Goal: Transaction & Acquisition: Purchase product/service

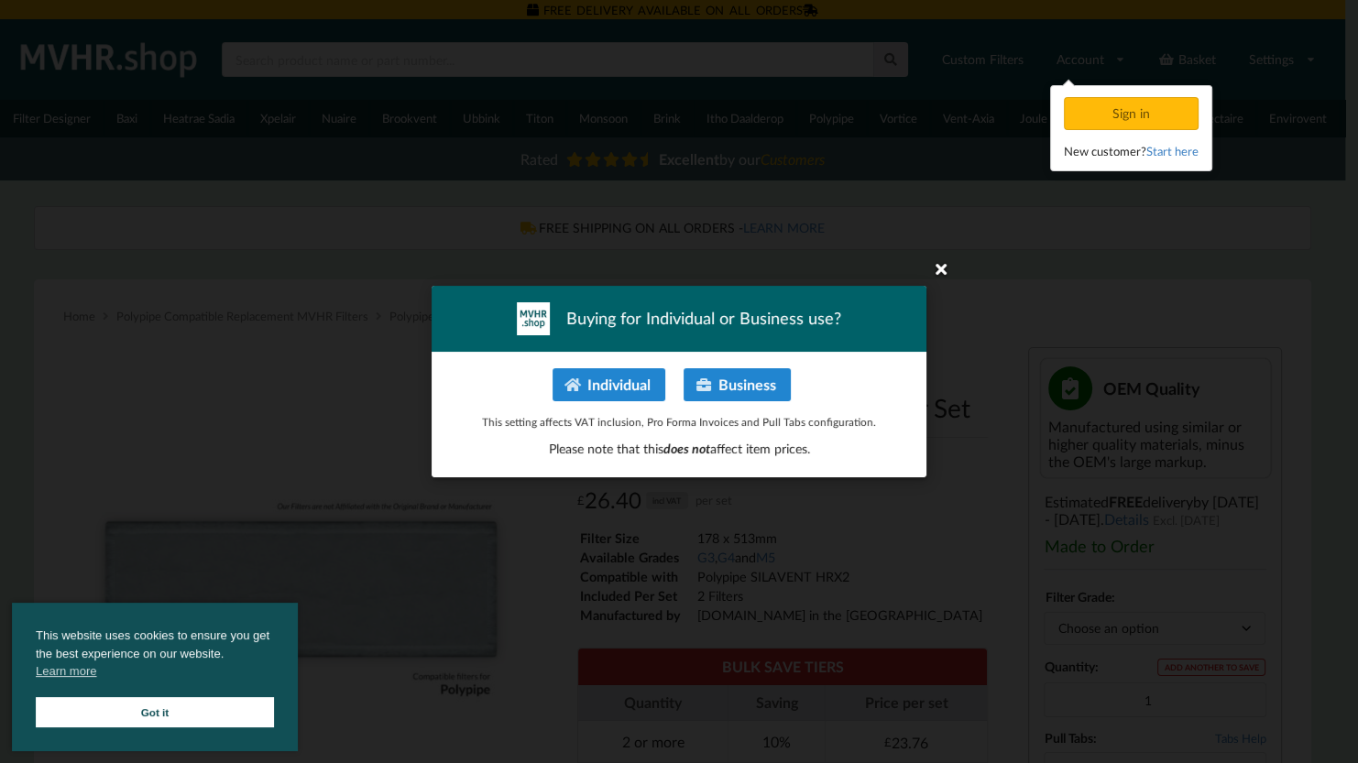
click at [947, 266] on icon at bounding box center [940, 268] width 29 height 29
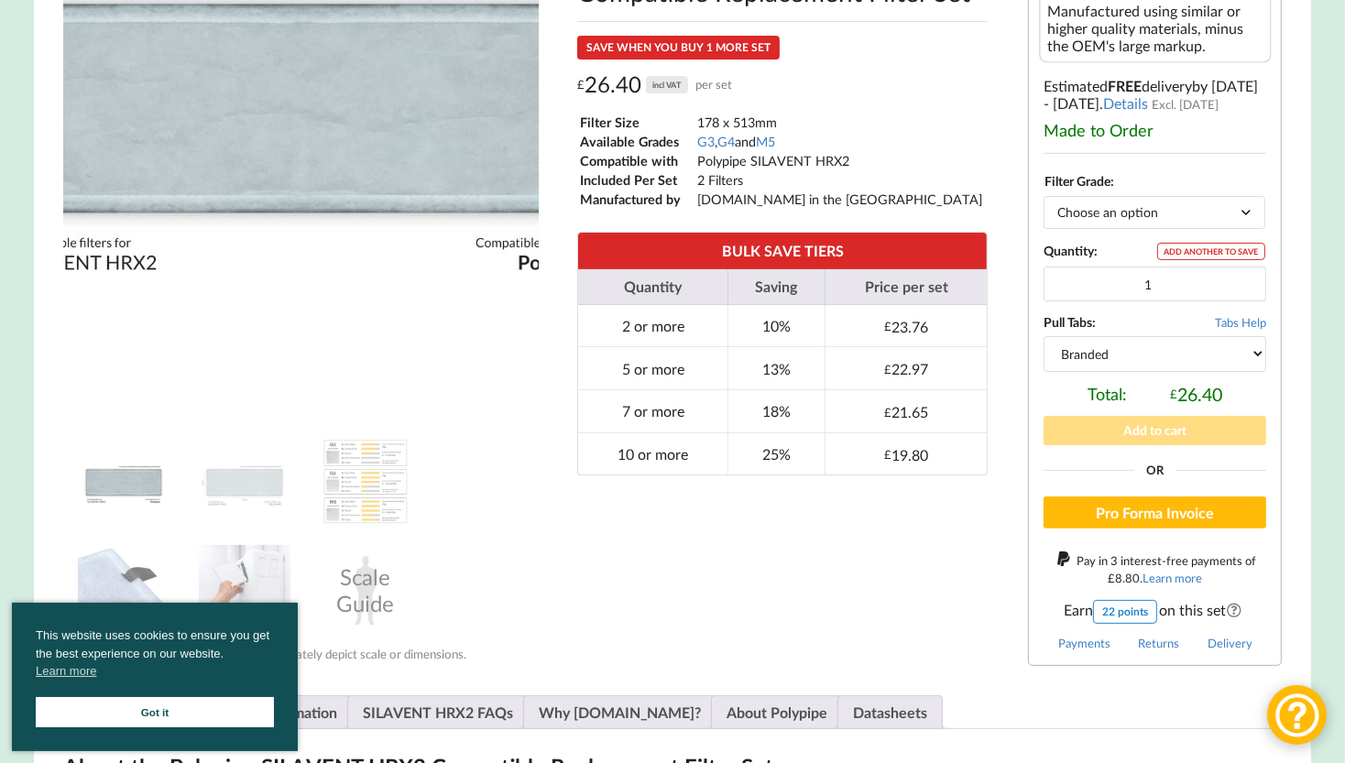
scroll to position [444, 0]
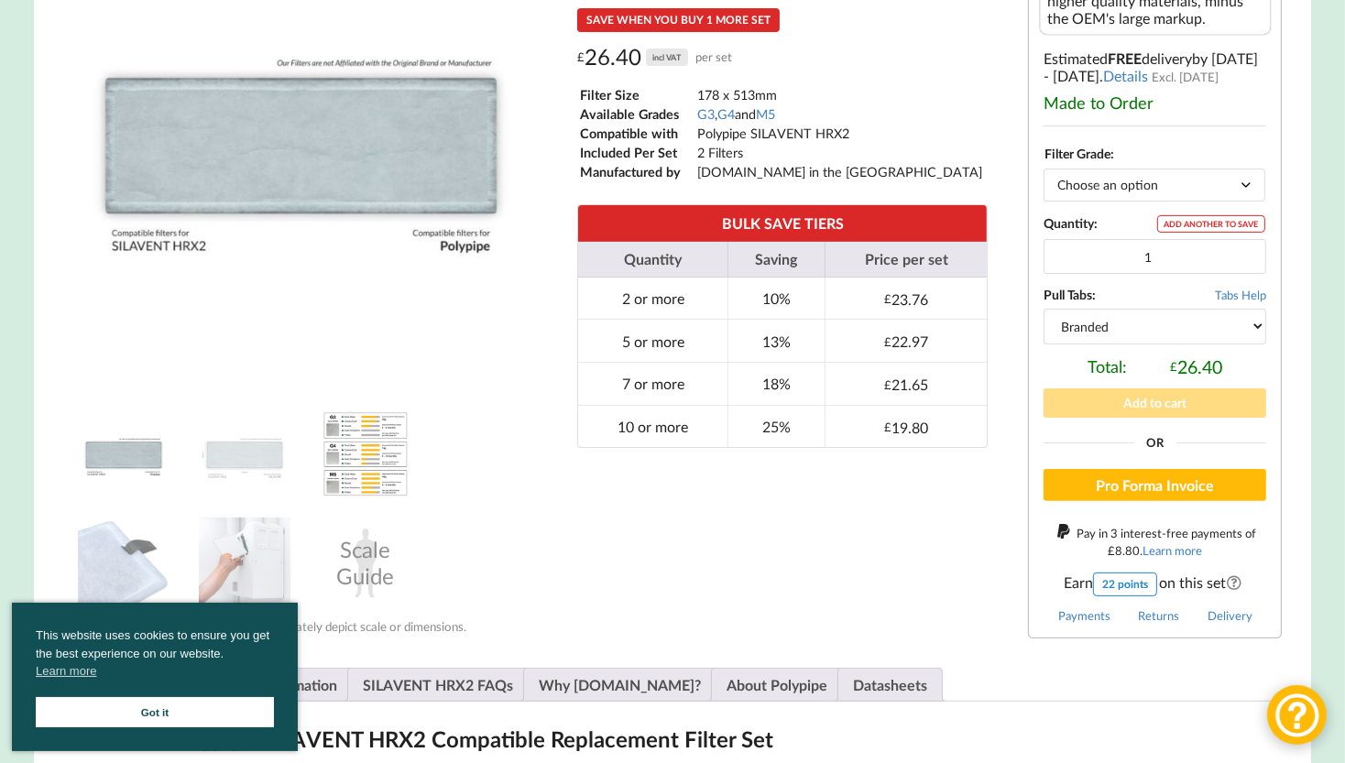
click at [360, 448] on img at bounding box center [366, 455] width 92 height 92
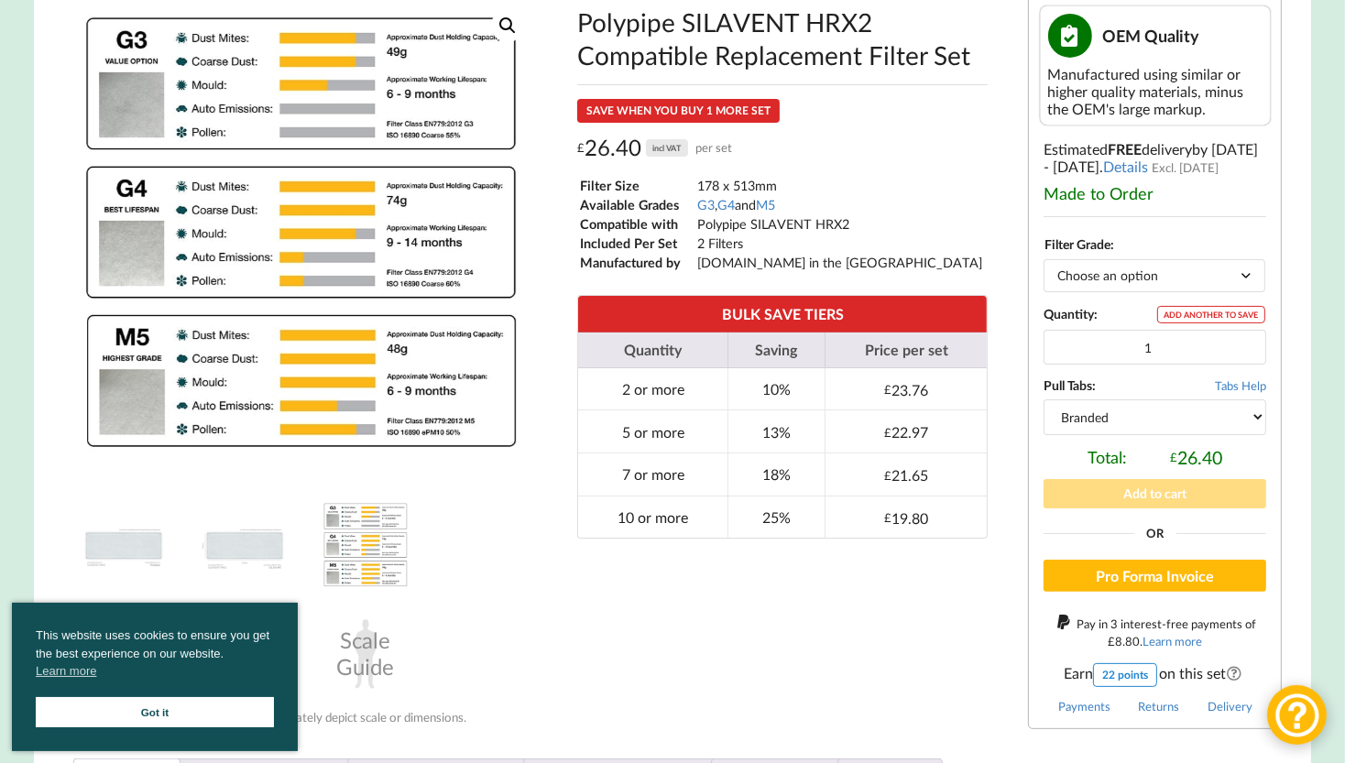
scroll to position [333, 0]
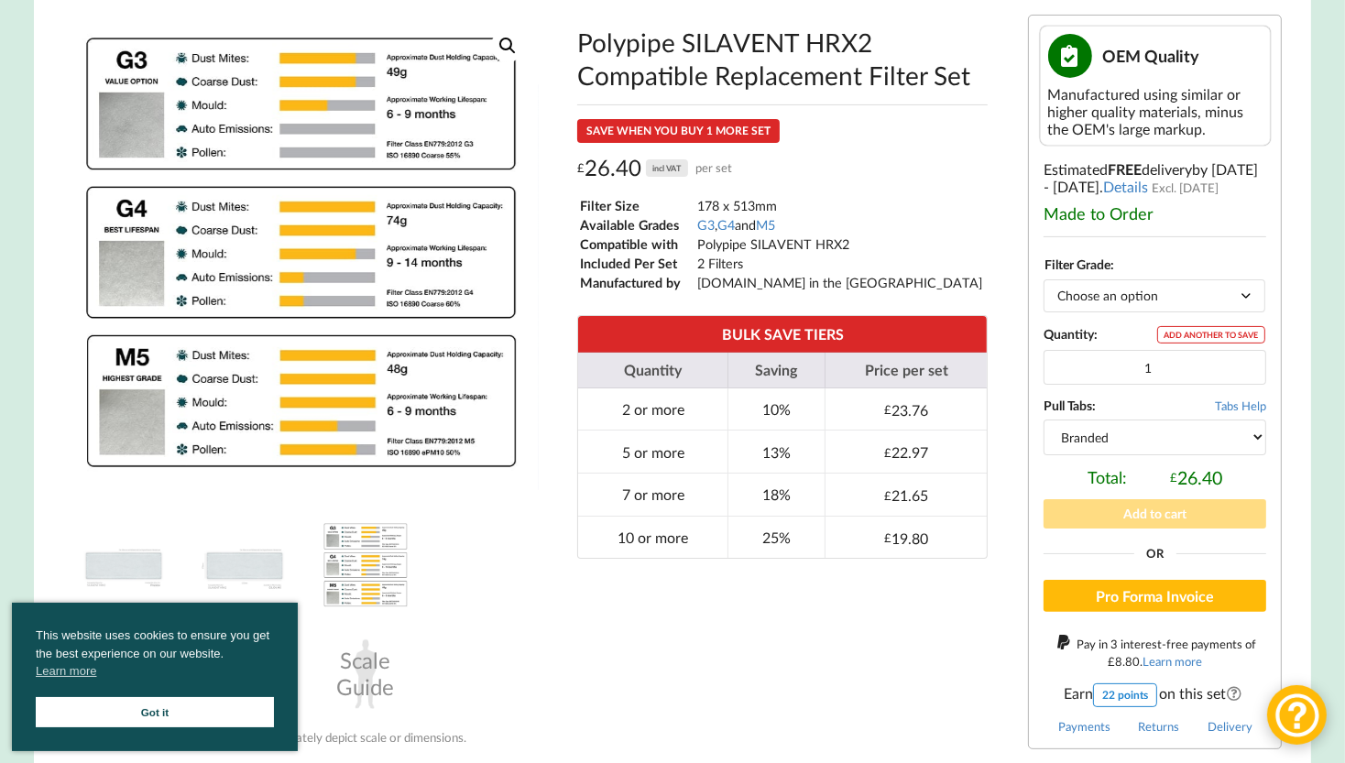
click at [209, 716] on link "Got it" at bounding box center [155, 712] width 238 height 30
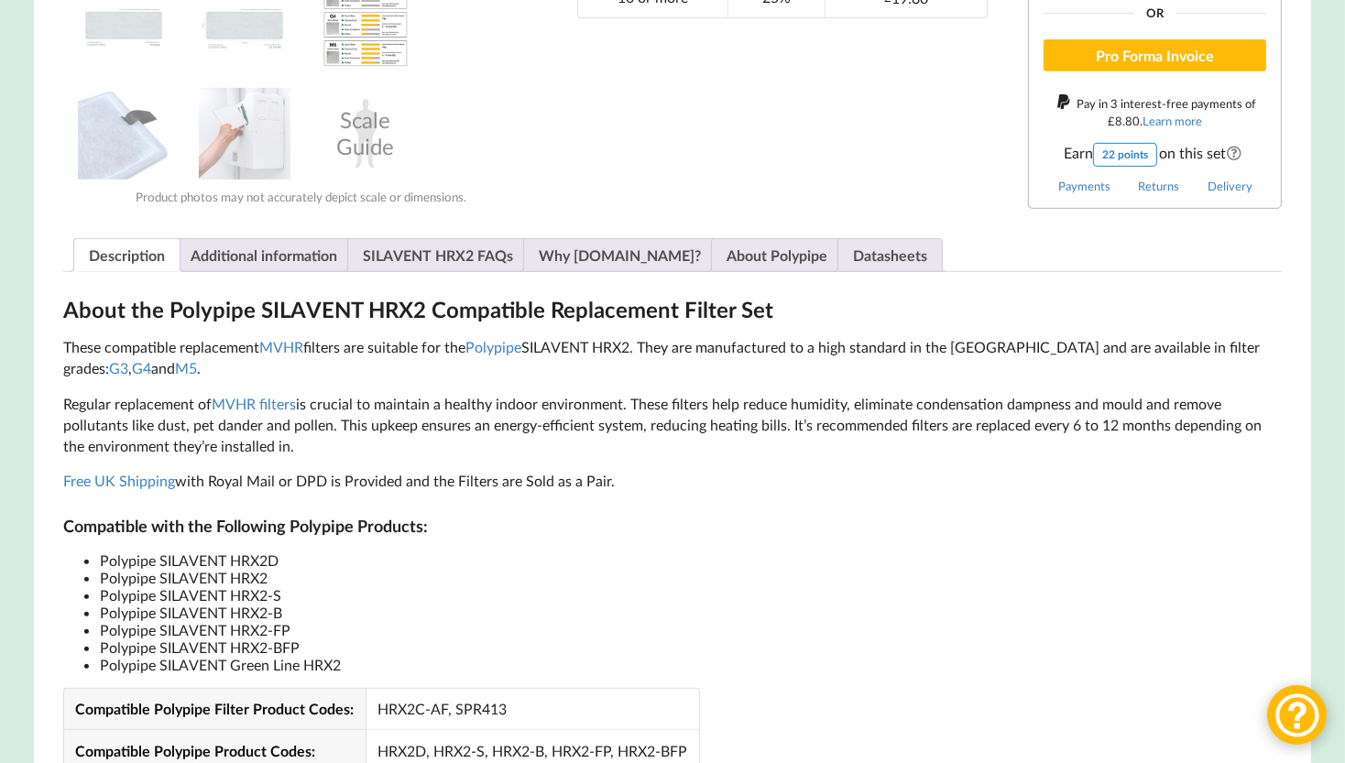
scroll to position [944, 0]
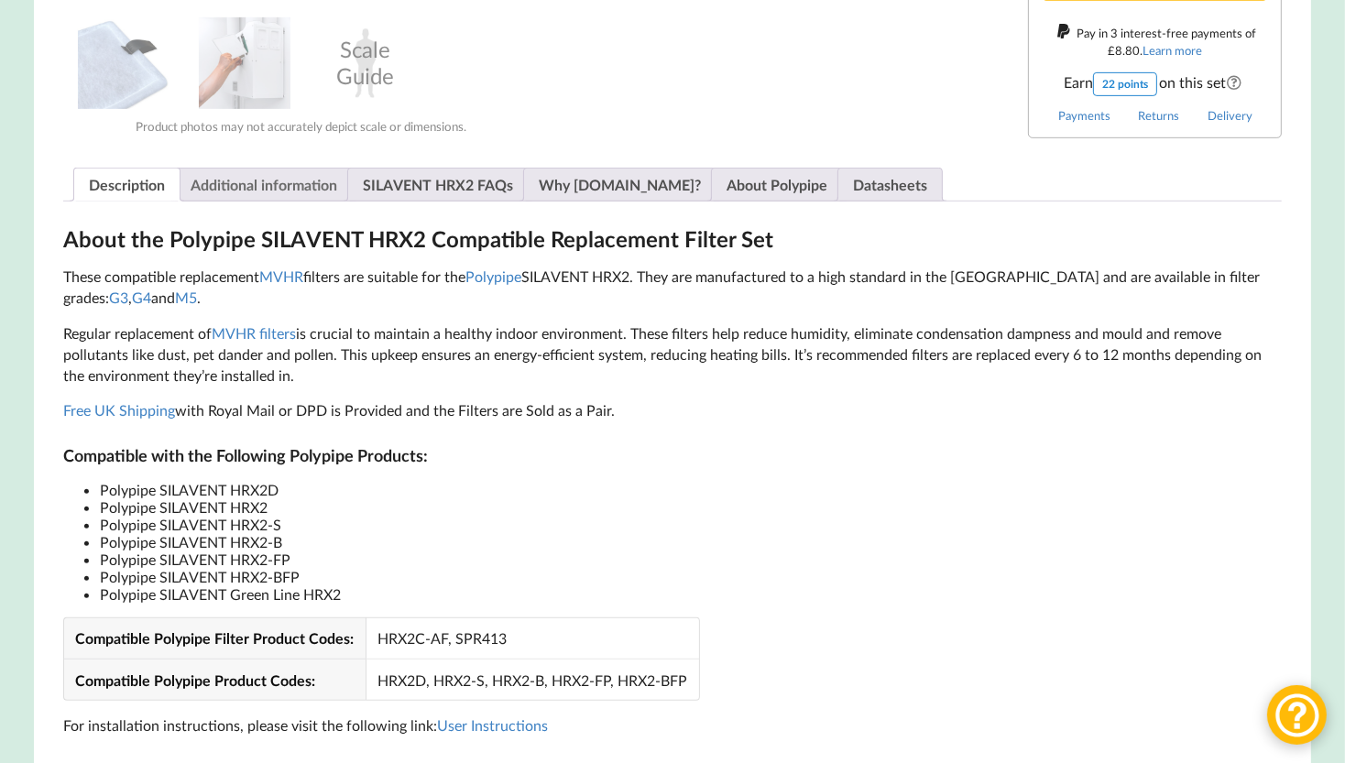
click at [273, 198] on link "Additional information" at bounding box center [264, 185] width 147 height 32
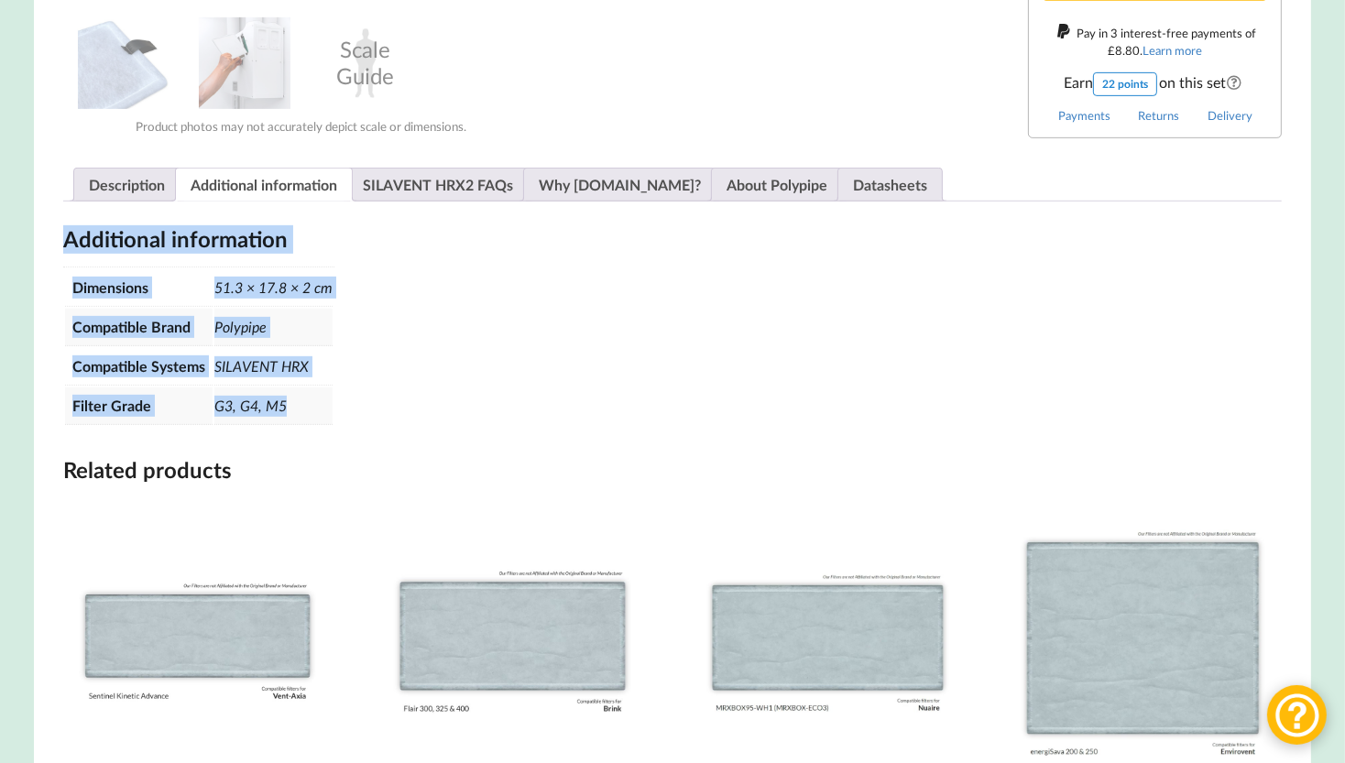
drag, startPoint x: 64, startPoint y: 242, endPoint x: 296, endPoint y: 409, distance: 285.6
click at [296, 409] on div "Additional information Dimensions 51.3 × 17.8 × 2 cm Compatible Brand Polypipe …" at bounding box center [673, 326] width 1220 height 202
copy div "Additional information Dimensions 51.3 × 17.8 × 2 cm Compatible Brand Polypipe …"
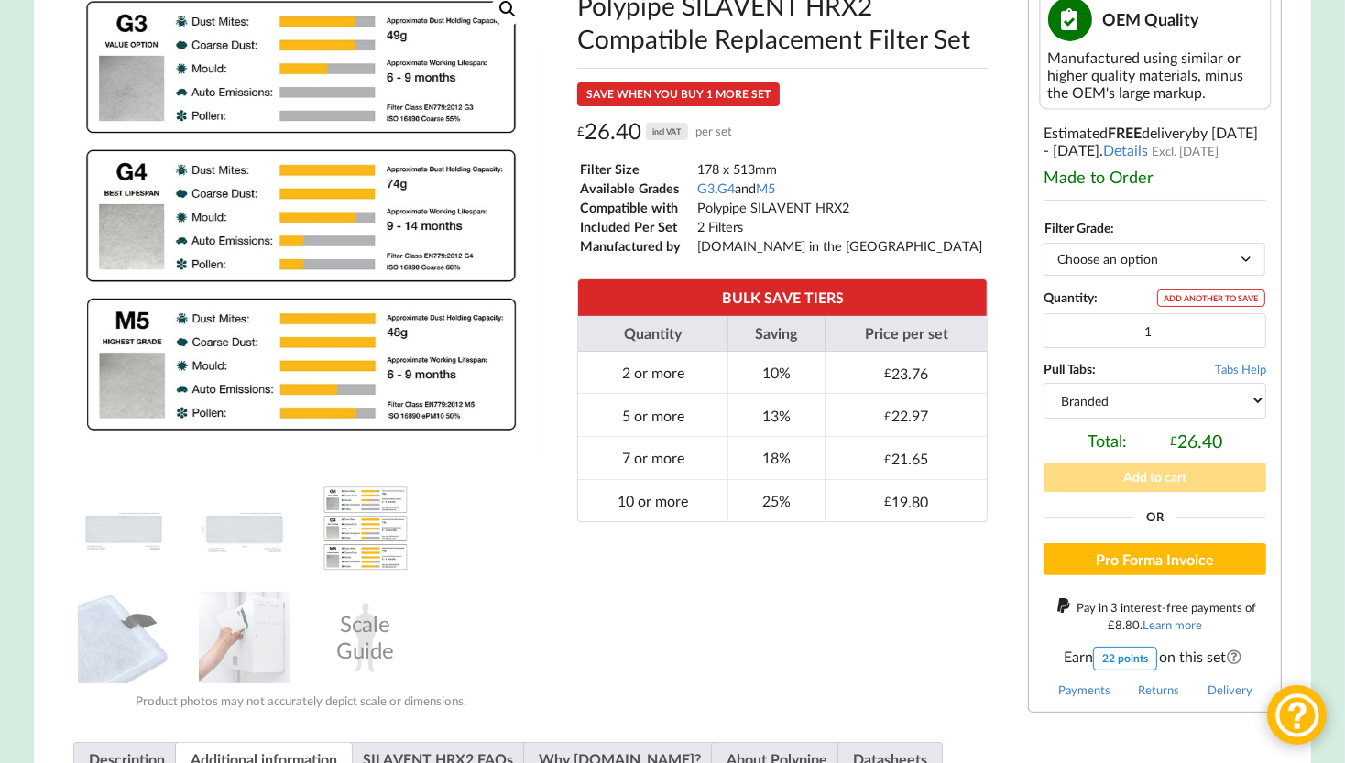
scroll to position [333, 0]
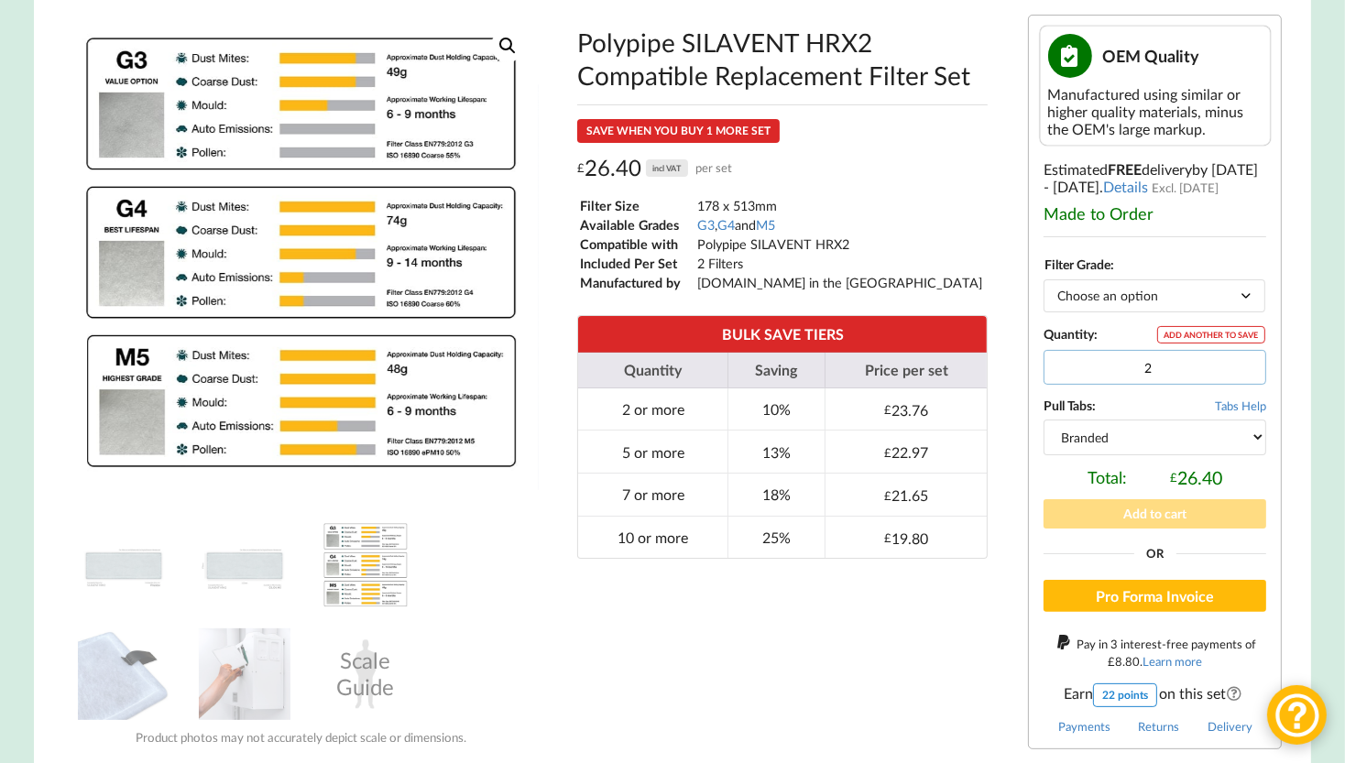
click at [1245, 368] on input "2" at bounding box center [1155, 367] width 223 height 35
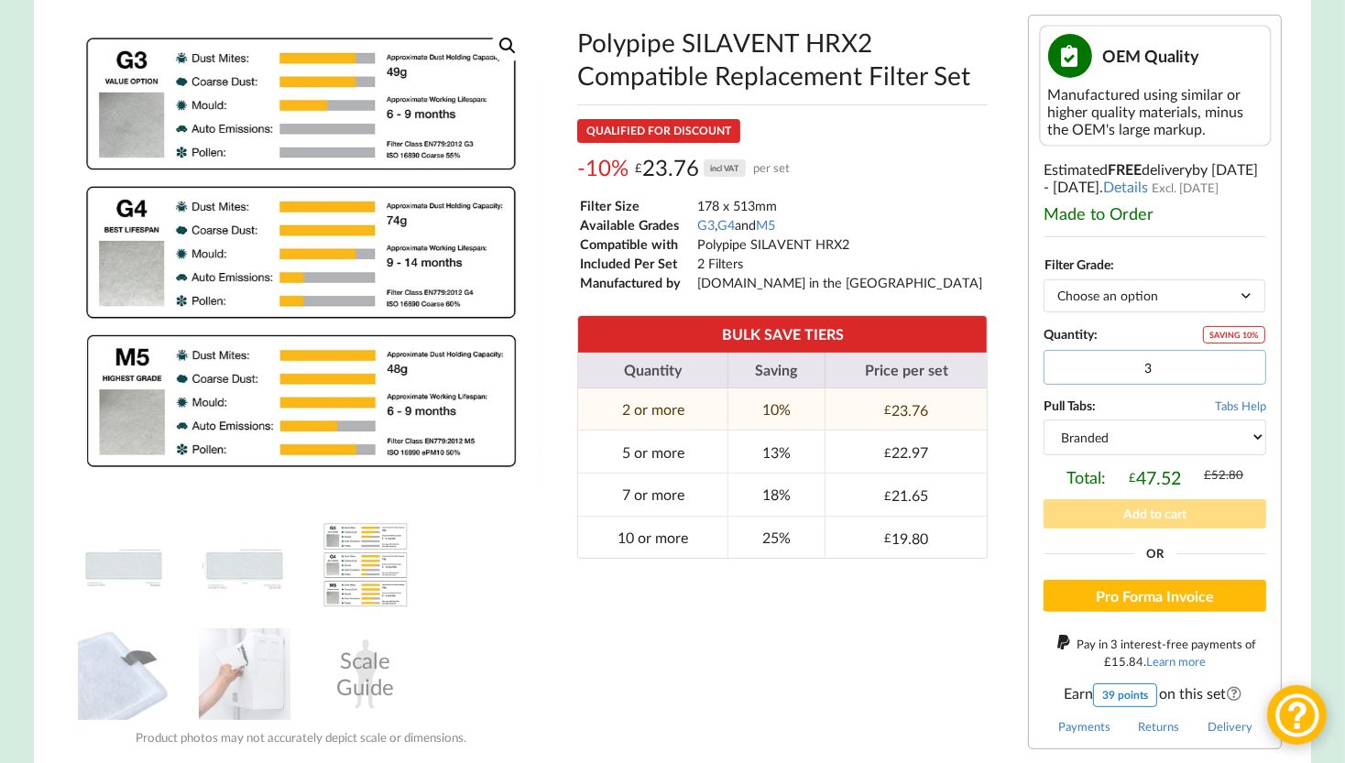
click at [1245, 368] on input "3" at bounding box center [1155, 367] width 223 height 35
type input "4"
click at [1245, 368] on input "4" at bounding box center [1155, 367] width 223 height 35
click at [1261, 442] on select "Branded Black" at bounding box center [1155, 437] width 223 height 35
click at [1044, 425] on select "Branded Black" at bounding box center [1155, 437] width 223 height 35
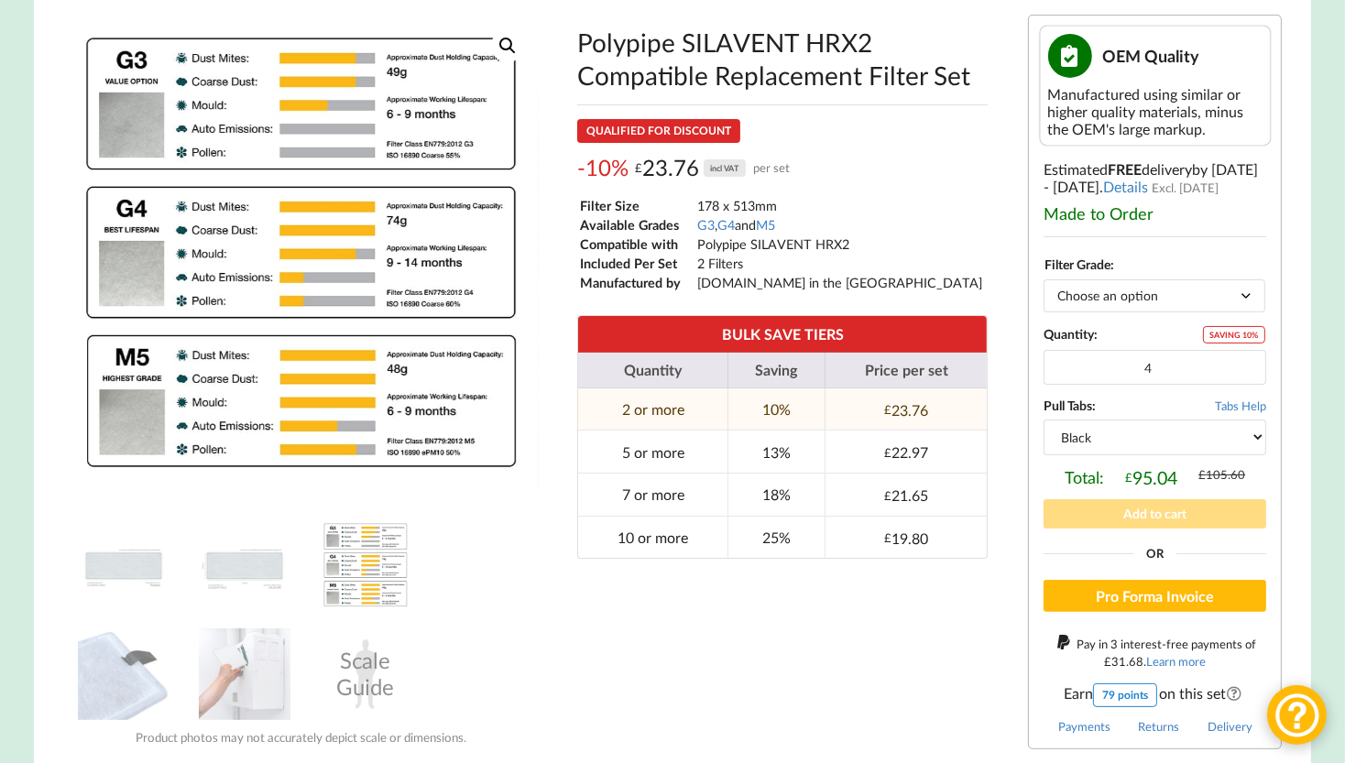
click at [1262, 439] on select "Branded Black" at bounding box center [1155, 437] width 223 height 35
click at [1044, 425] on select "Branded Black" at bounding box center [1155, 437] width 223 height 35
click at [1257, 443] on select "Branded Black" at bounding box center [1155, 437] width 223 height 35
select select "black"
click at [1044, 425] on select "Branded Black" at bounding box center [1155, 437] width 223 height 35
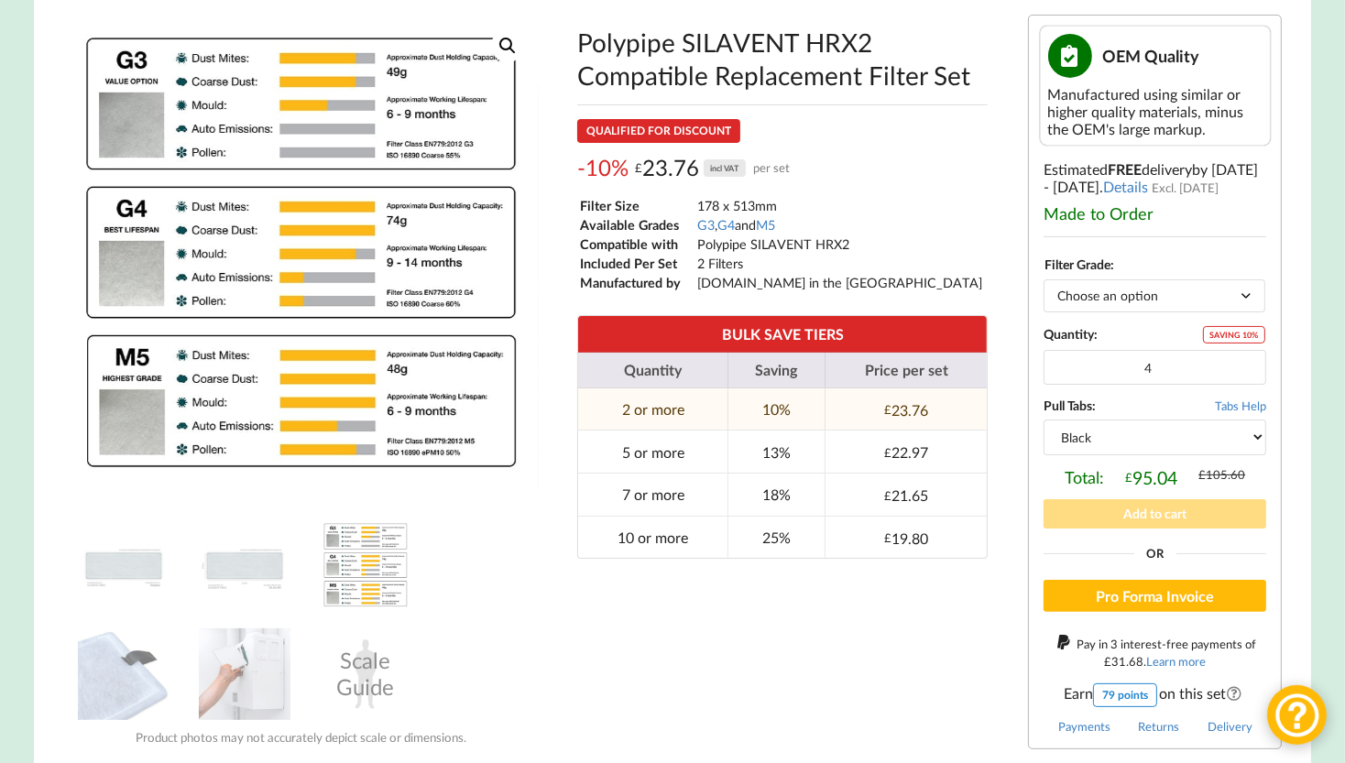
click at [1112, 413] on div "Pull Tabs: Tabs Help Branded Black" at bounding box center [1155, 426] width 223 height 57
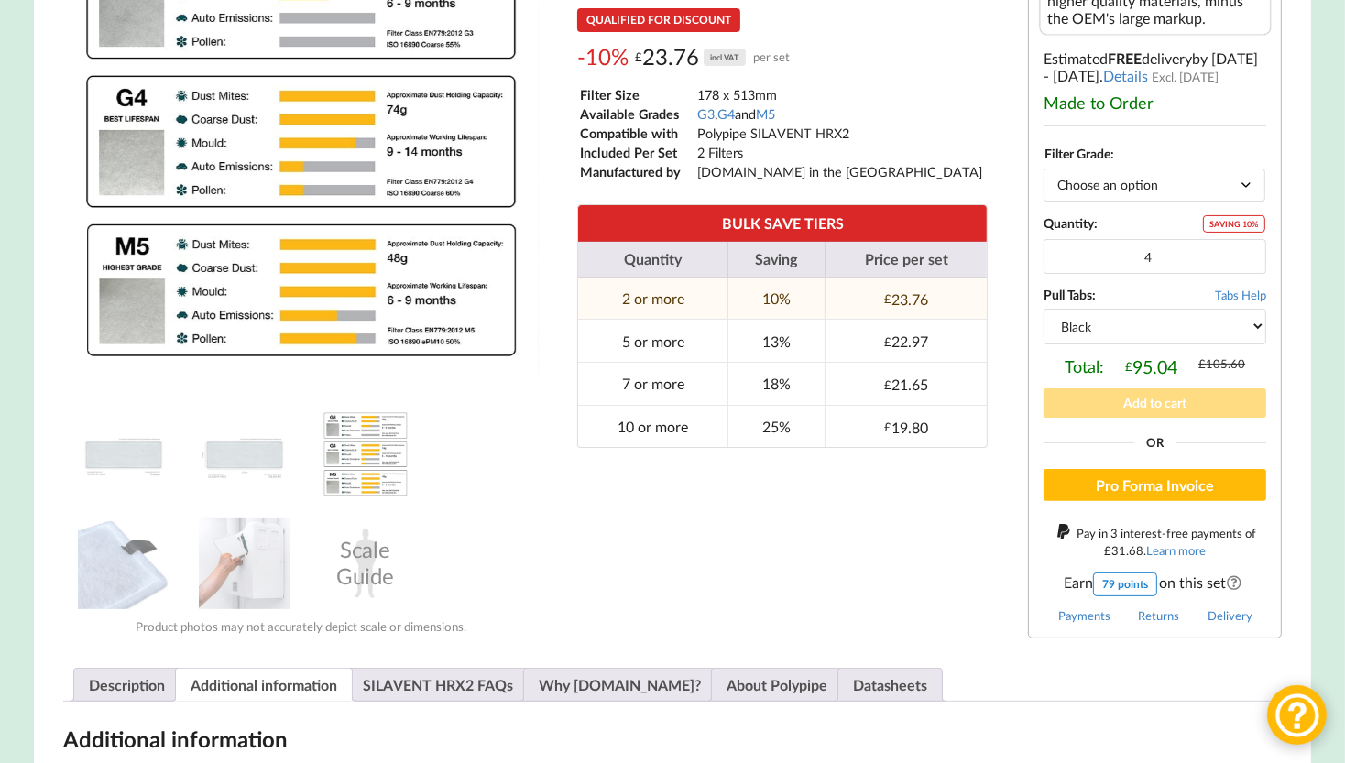
scroll to position [499, 0]
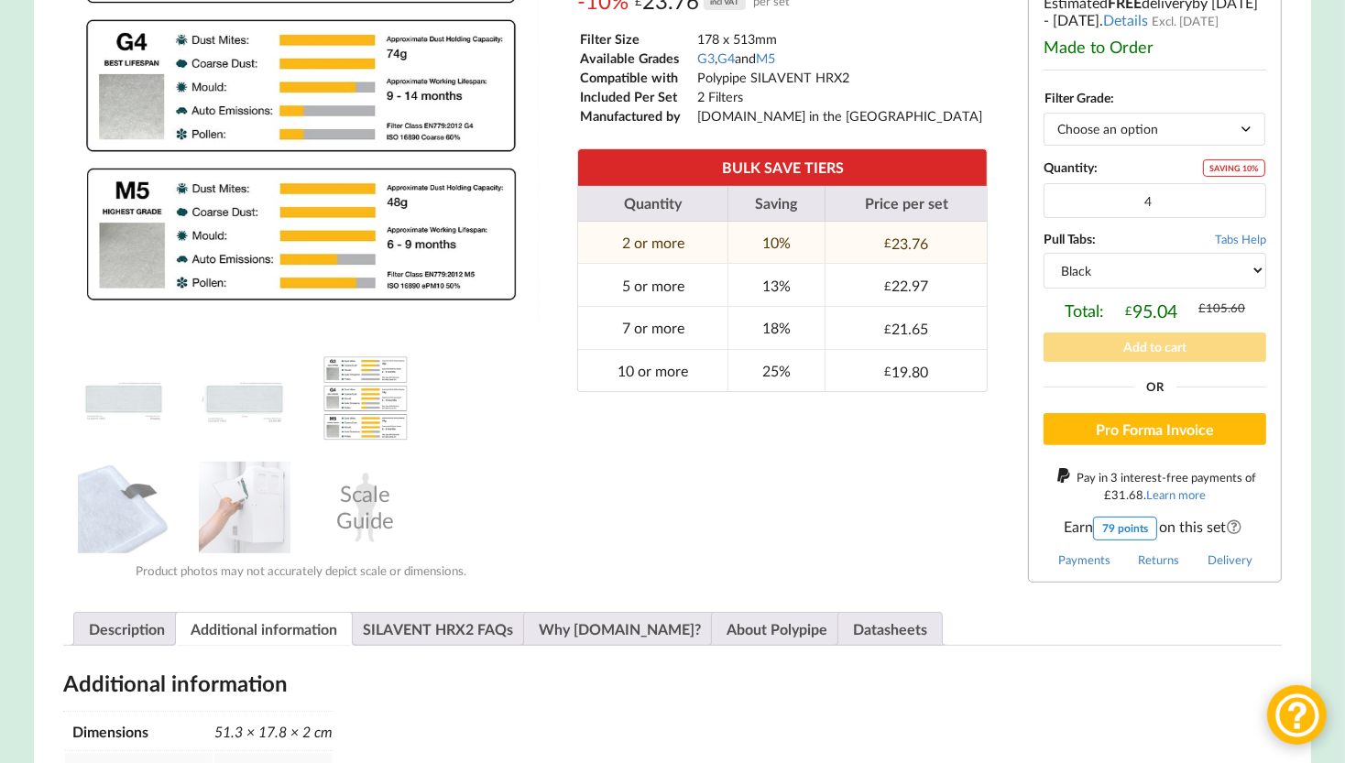
click at [1143, 351] on button "Add to cart" at bounding box center [1155, 347] width 223 height 28
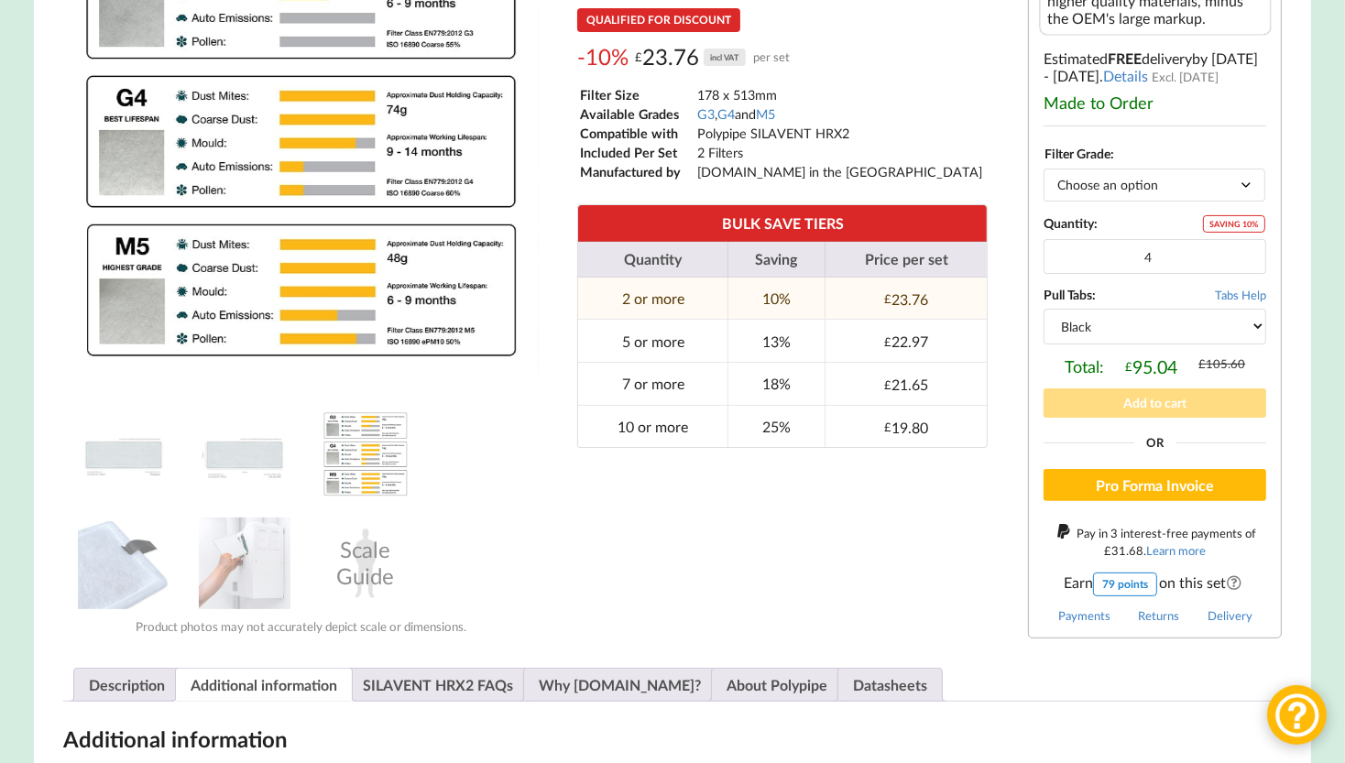
click at [1134, 192] on select "Choose an option G3 G4 M5" at bounding box center [1155, 185] width 222 height 32
click at [1044, 176] on select "Choose an option G3 G4 M5" at bounding box center [1155, 185] width 222 height 32
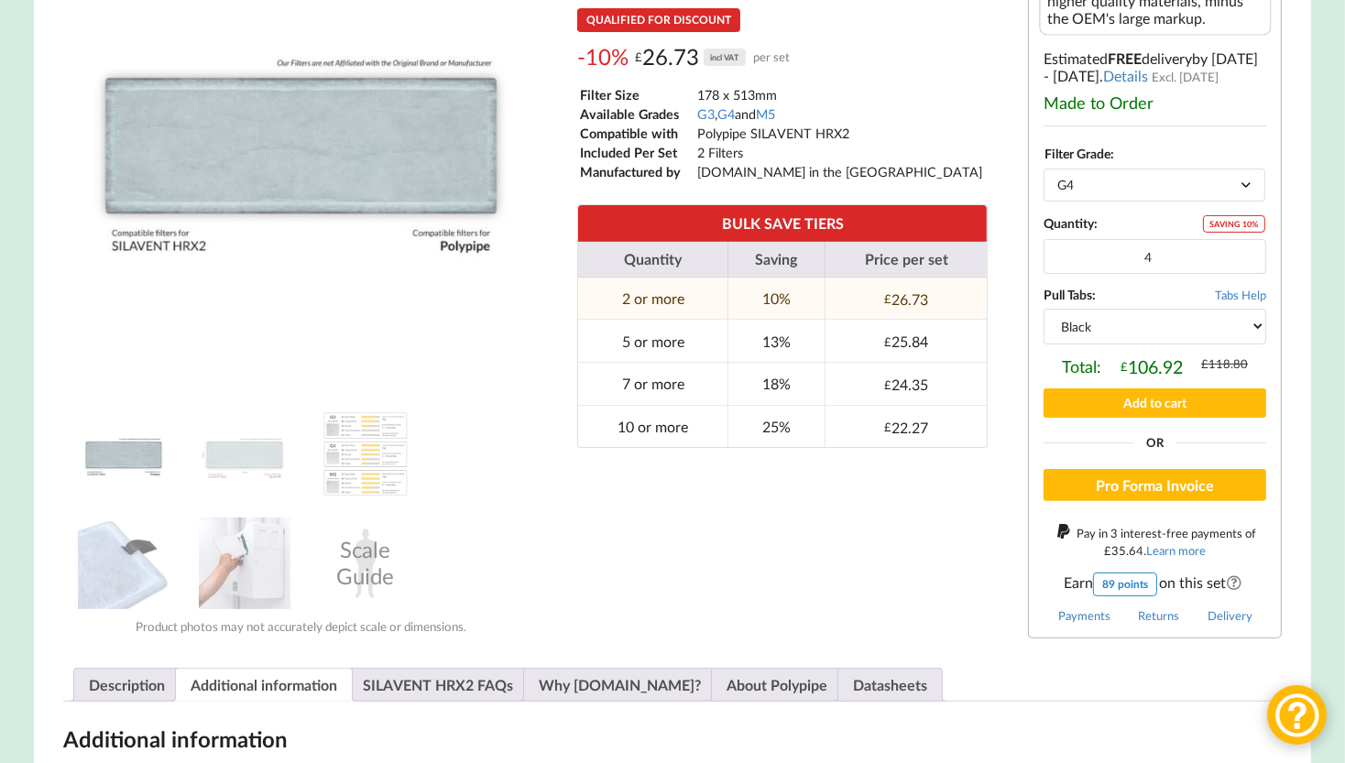
click at [1091, 188] on select "Choose an option G3 G4 M5" at bounding box center [1155, 185] width 222 height 32
click at [1044, 176] on select "Choose an option G3 G4 M5" at bounding box center [1155, 185] width 222 height 32
click at [1090, 191] on select "Choose an option G3 G4 M5" at bounding box center [1155, 185] width 222 height 32
click at [1044, 176] on select "Choose an option G3 G4 M5" at bounding box center [1155, 185] width 222 height 32
select select "G4"
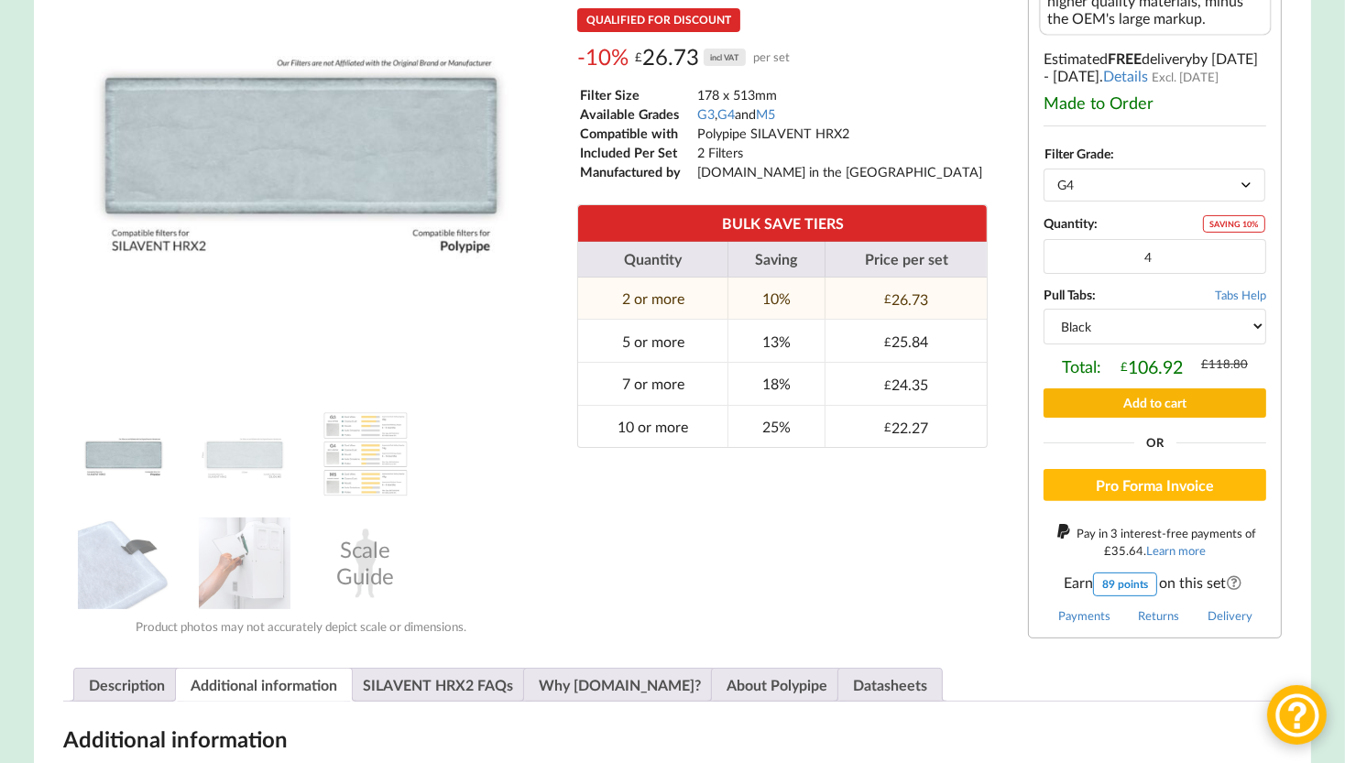
click at [1130, 410] on button "Add to cart" at bounding box center [1155, 403] width 223 height 28
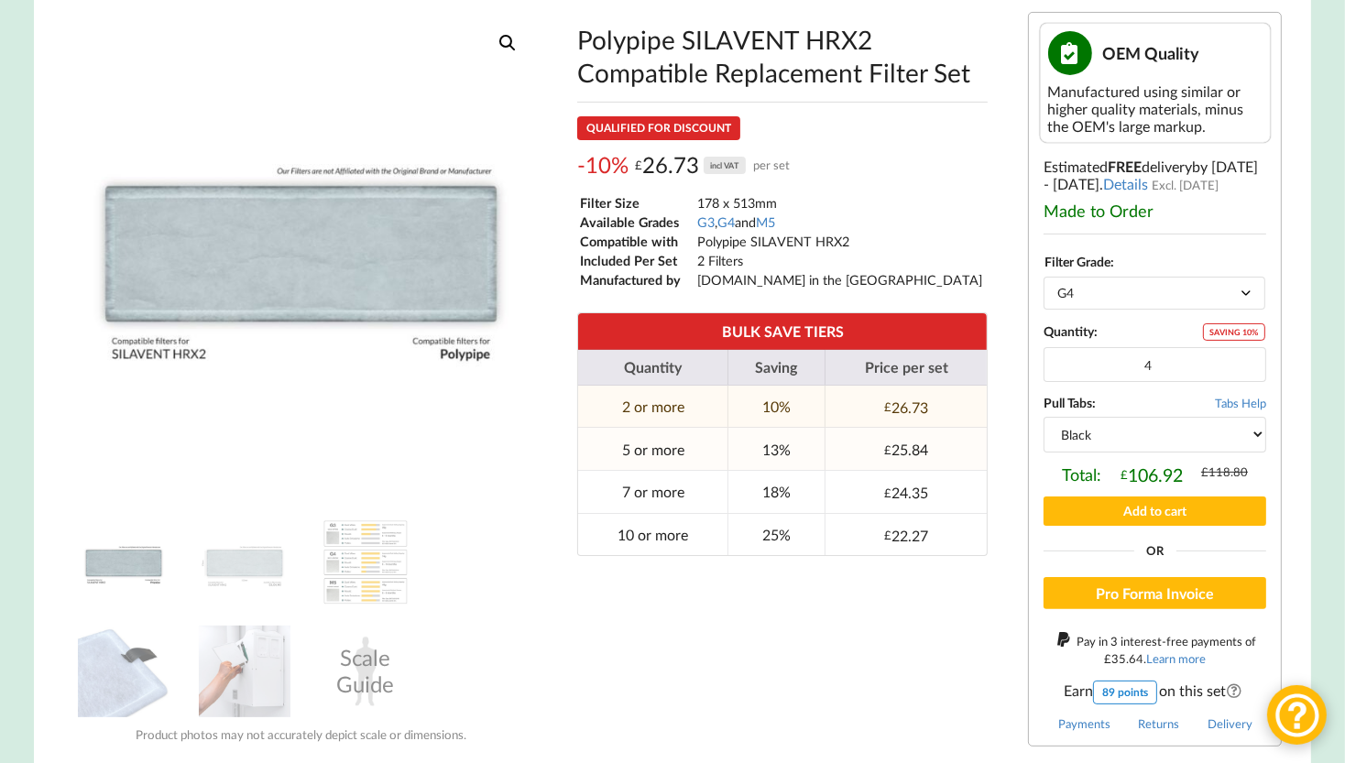
scroll to position [242, 0]
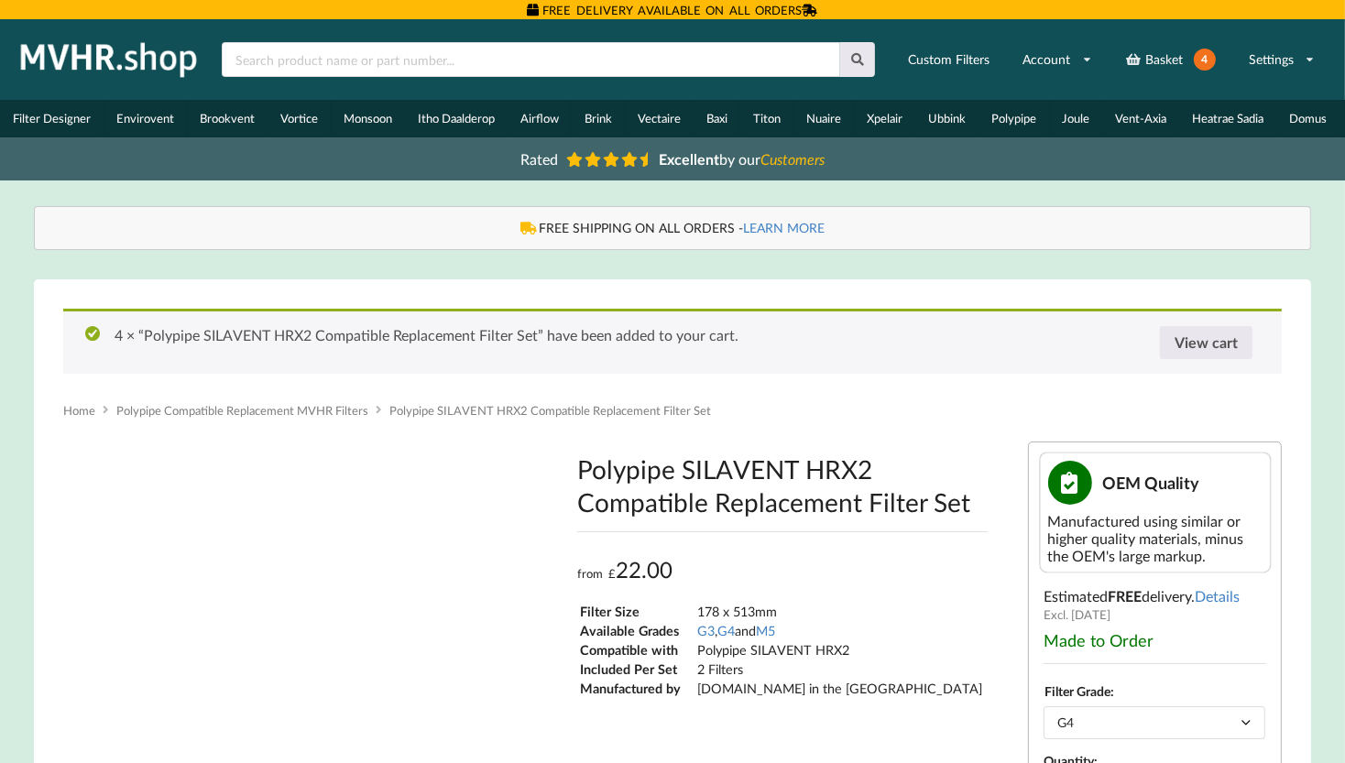
type input "**********"
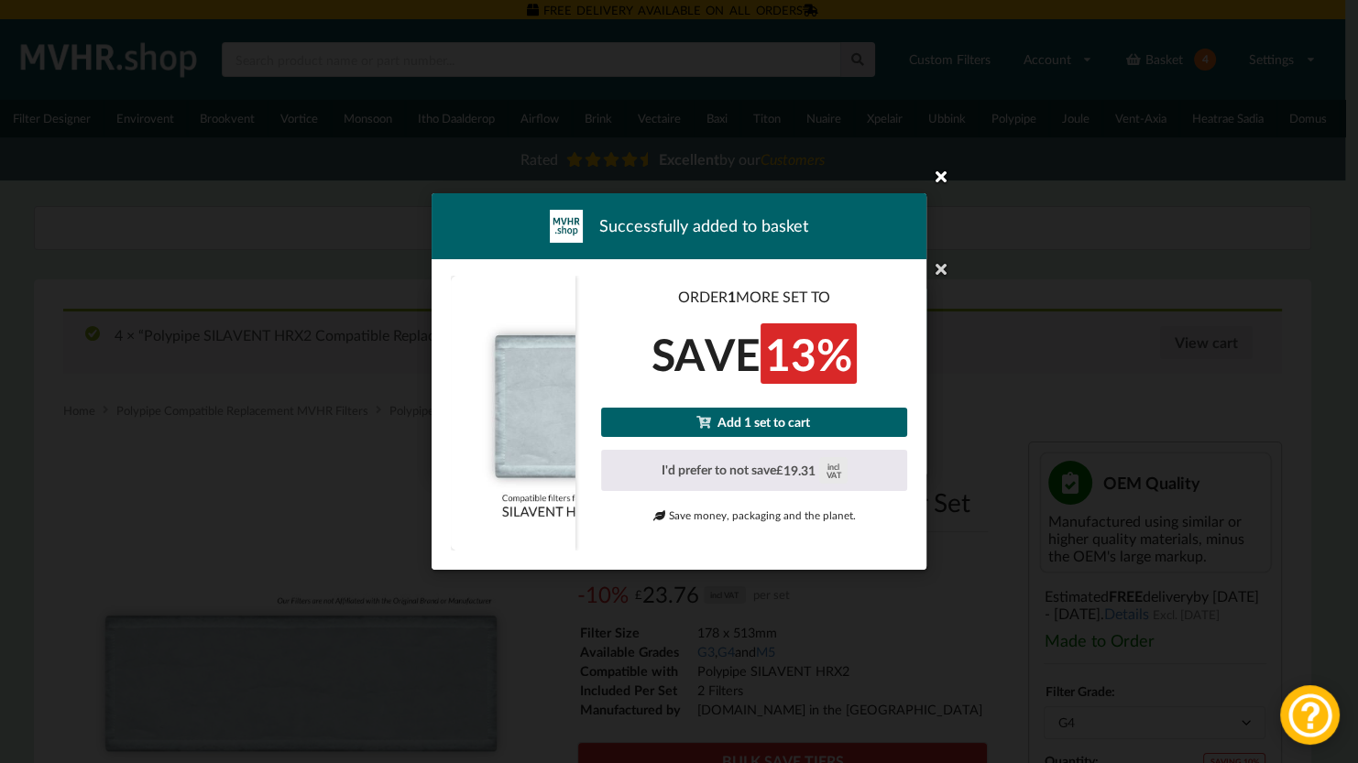
click at [934, 173] on icon at bounding box center [940, 175] width 29 height 29
